Goal: Transaction & Acquisition: Purchase product/service

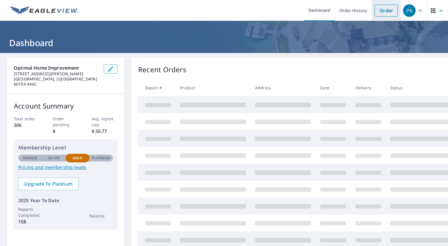
click at [380, 10] on link "Order" at bounding box center [386, 11] width 23 height 12
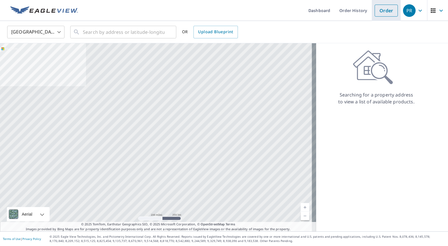
click at [380, 10] on link "Order" at bounding box center [386, 11] width 23 height 12
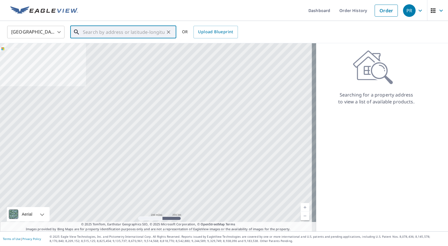
click at [145, 30] on input "text" at bounding box center [124, 32] width 82 height 16
paste input "1059 Millview Dr"
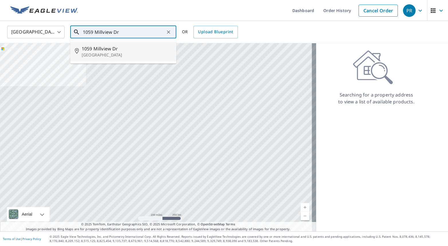
click at [143, 53] on p "[GEOGRAPHIC_DATA]" at bounding box center [127, 55] width 90 height 6
type input "[STREET_ADDRESS][PERSON_NAME]"
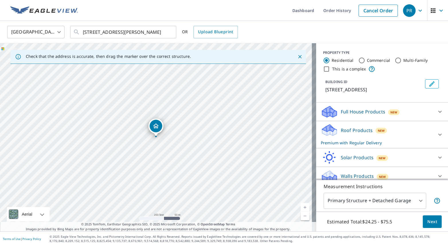
click at [409, 133] on div "Roof Products New Premium with Regular Delivery" at bounding box center [377, 135] width 112 height 22
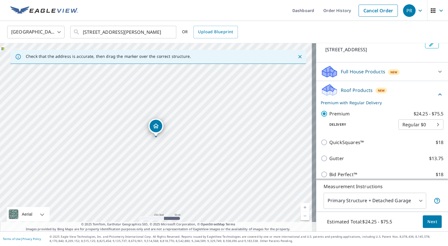
scroll to position [41, 0]
click at [427, 220] on span "Next" at bounding box center [432, 221] width 10 height 7
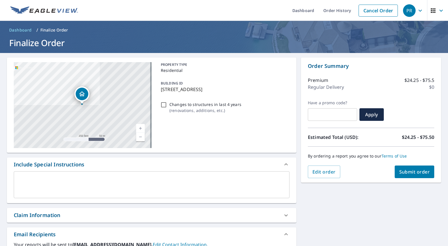
click at [406, 175] on button "Submit order" at bounding box center [415, 172] width 40 height 13
checkbox input "true"
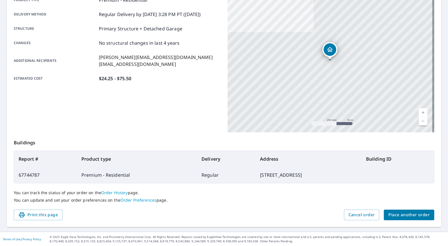
scroll to position [90, 0]
